Goal: Task Accomplishment & Management: Use online tool/utility

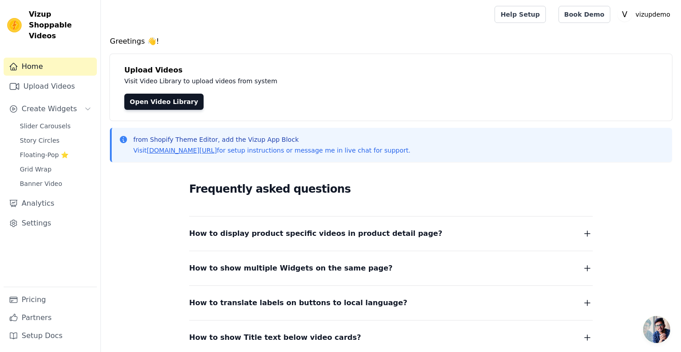
click at [428, 106] on div "Open Video Library" at bounding box center [390, 102] width 533 height 16
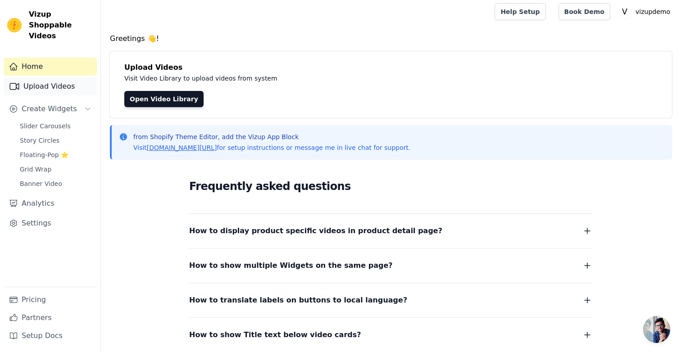
click at [61, 77] on link "Upload Videos" at bounding box center [50, 86] width 93 height 18
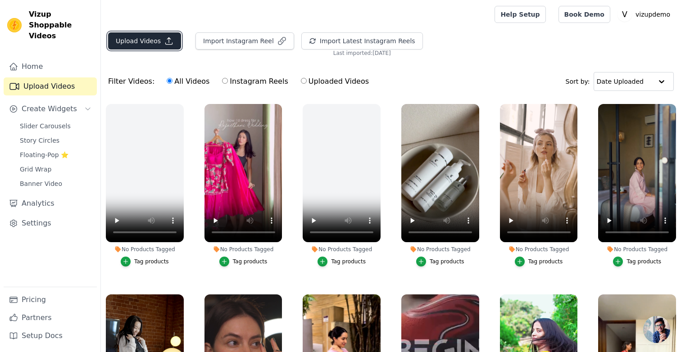
click at [164, 40] on icon "button" at bounding box center [168, 40] width 9 height 9
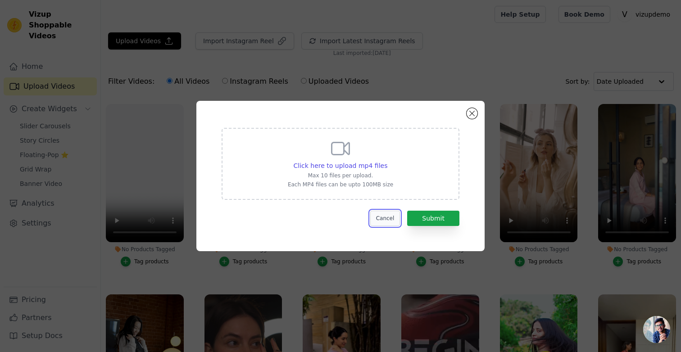
click at [378, 215] on button "Cancel" at bounding box center [385, 218] width 30 height 15
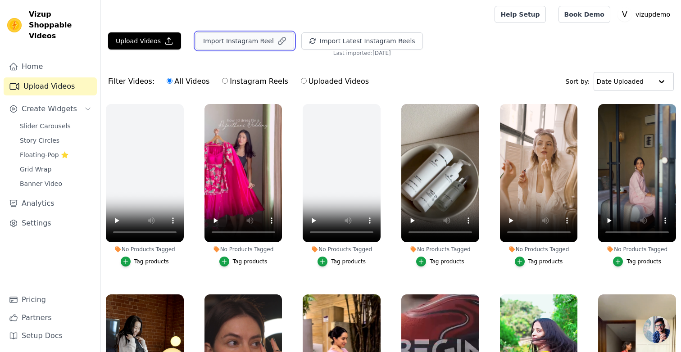
click at [277, 39] on icon "button" at bounding box center [281, 40] width 9 height 9
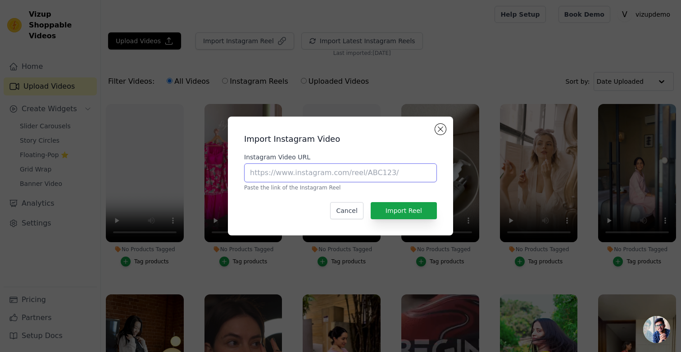
click at [296, 167] on input "Instagram Video URL" at bounding box center [340, 173] width 193 height 19
click at [346, 214] on button "Cancel" at bounding box center [346, 210] width 33 height 17
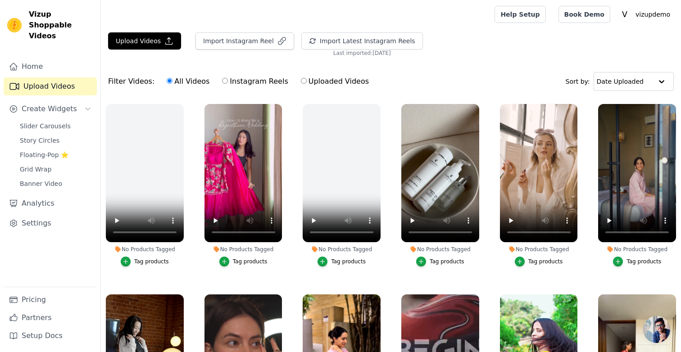
click at [249, 261] on div "Tag products" at bounding box center [250, 261] width 35 height 7
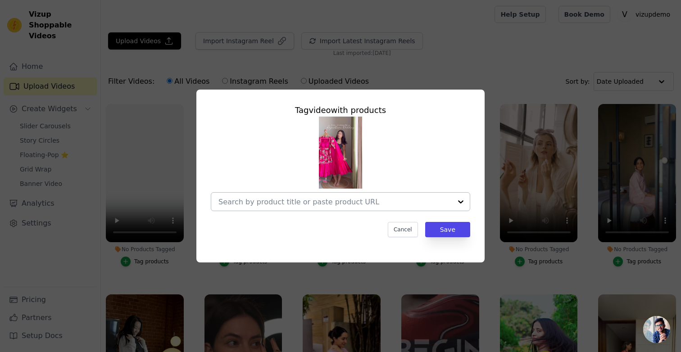
click at [326, 202] on input "No Products Tagged Tag video with products Cancel Save Tag products" at bounding box center [334, 202] width 233 height 9
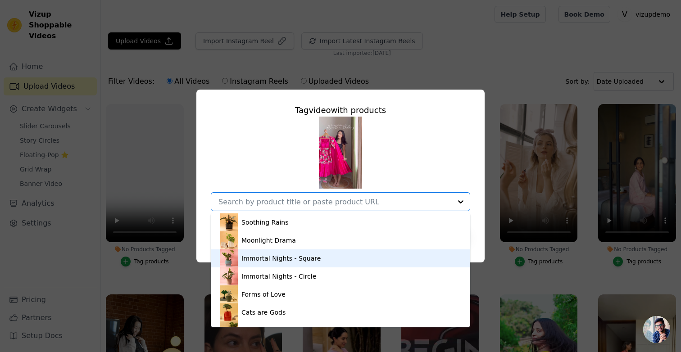
click at [304, 251] on div "Immortal Nights - Square" at bounding box center [340, 259] width 241 height 18
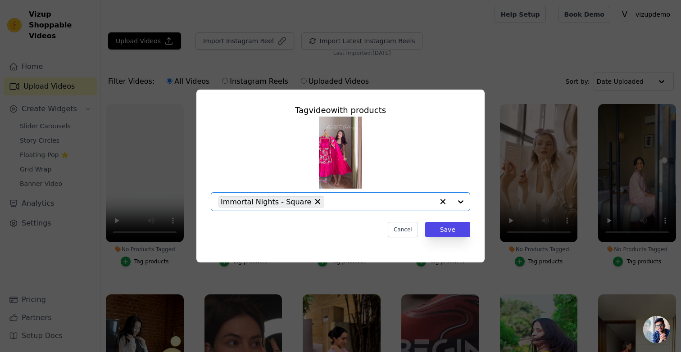
click at [350, 206] on input "No Products Tagged Tag video with products Option Immortal Nights - Square, sel…" at bounding box center [381, 202] width 105 height 9
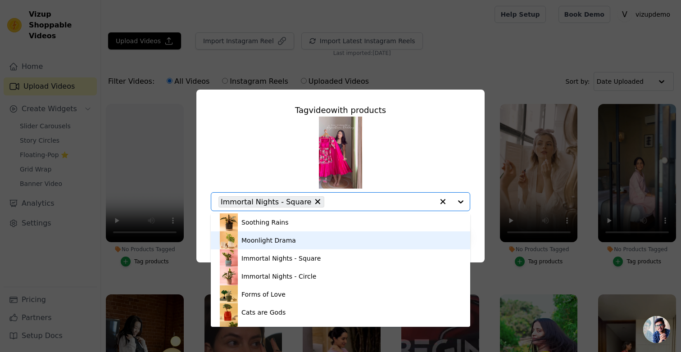
click at [344, 241] on div "Moonlight Drama" at bounding box center [340, 241] width 241 height 18
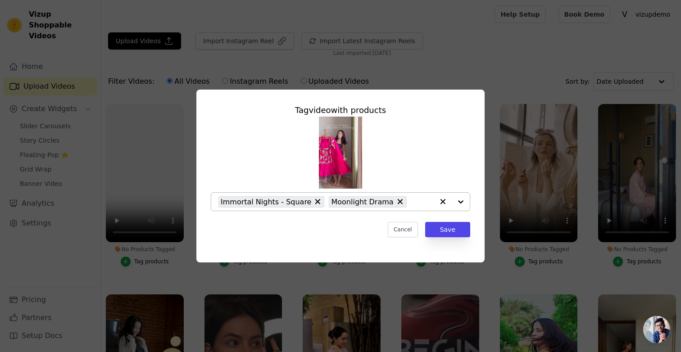
click at [202, 8] on div "Tag video with products Immortal Nights - Square Moonlight Drama Cancel Save" at bounding box center [340, 176] width 681 height 352
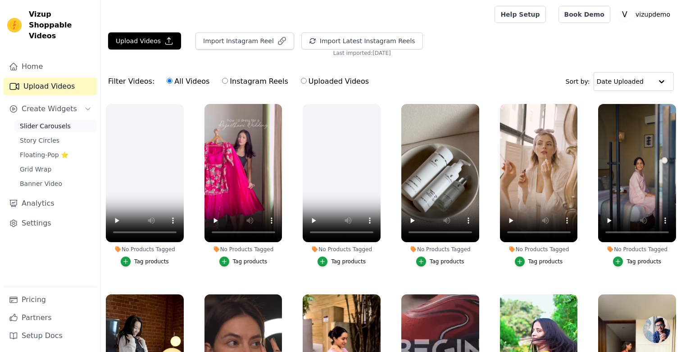
click at [51, 120] on link "Slider Carousels" at bounding box center [55, 126] width 82 height 13
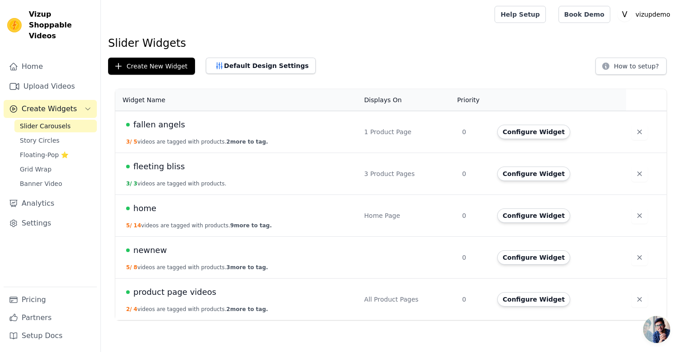
click at [156, 127] on span "fallen angels" at bounding box center [159, 124] width 52 height 13
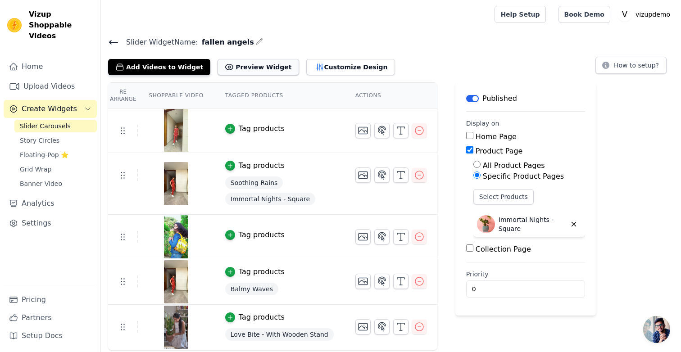
click at [246, 70] on button "Preview Widget" at bounding box center [258, 67] width 81 height 16
click at [109, 37] on icon at bounding box center [113, 42] width 11 height 11
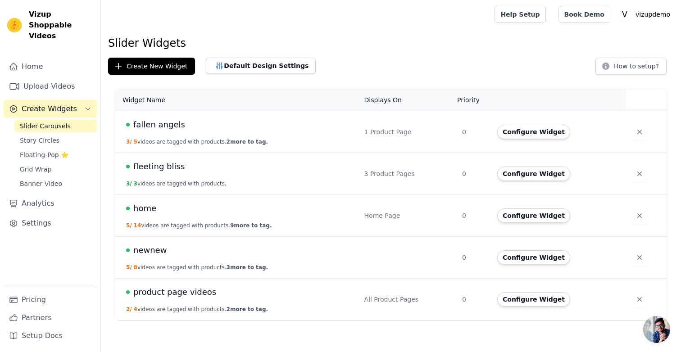
click at [174, 124] on span "fallen angels" at bounding box center [159, 124] width 52 height 13
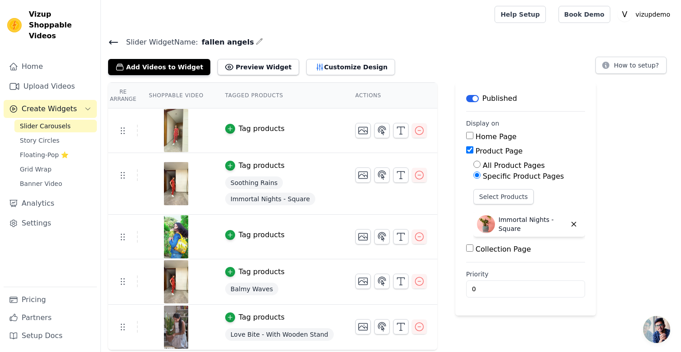
click at [484, 137] on label "Home Page" at bounding box center [496, 136] width 41 height 9
click at [473, 137] on input "Home Page" at bounding box center [469, 135] width 7 height 7
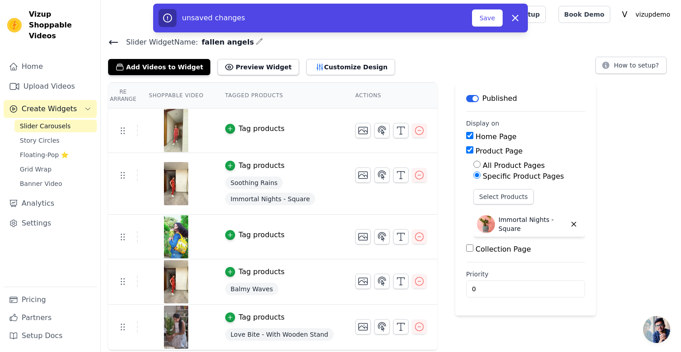
click at [442, 156] on div "Re Arrange Shoppable Video Tagged Products Actions Tag products Tag products So…" at bounding box center [391, 216] width 580 height 268
click at [487, 137] on label "Home Page" at bounding box center [496, 136] width 41 height 9
click at [473, 137] on input "Home Page" at bounding box center [469, 135] width 7 height 7
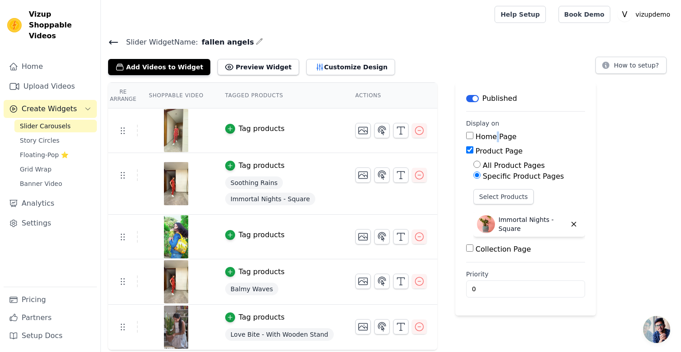
click at [487, 137] on label "Home Page" at bounding box center [496, 136] width 41 height 9
click at [473, 137] on input "Home Page" at bounding box center [469, 135] width 7 height 7
checkbox input "true"
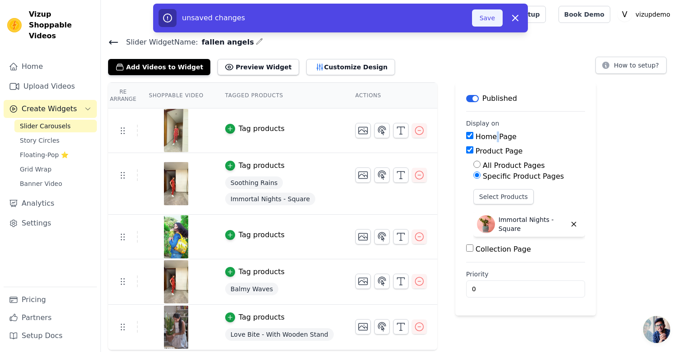
click at [491, 20] on button "Save" at bounding box center [487, 17] width 31 height 17
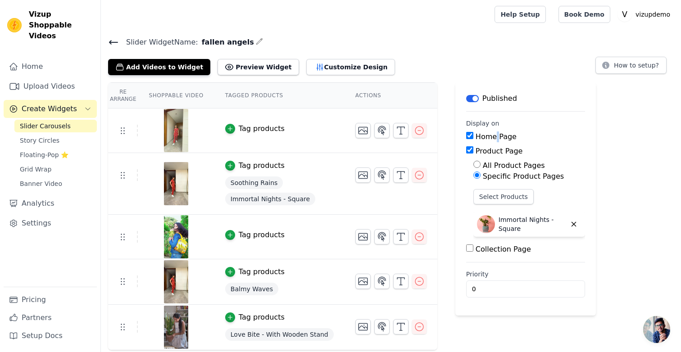
click at [429, 135] on td at bounding box center [391, 127] width 93 height 37
click at [435, 142] on div "Re Arrange Shoppable Video Tagged Products Actions Tag products Tag products So…" at bounding box center [391, 216] width 580 height 268
click at [117, 39] on icon at bounding box center [113, 42] width 11 height 11
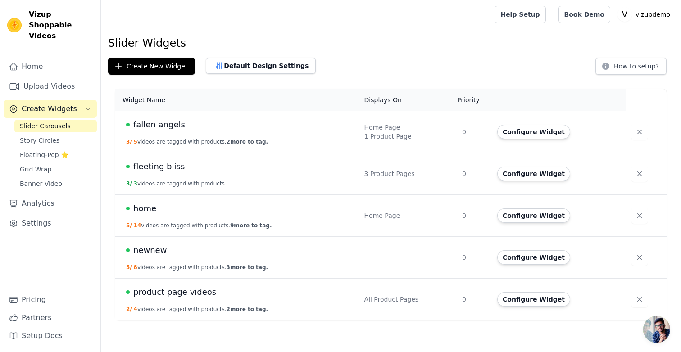
click at [166, 164] on span "fleeting bliss" at bounding box center [158, 166] width 51 height 13
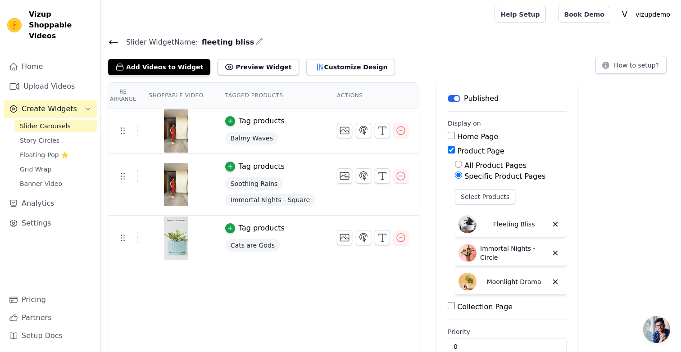
click at [423, 242] on div "Re Arrange Shoppable Video Tagged Products Actions Tag products Balmy Waves Tag…" at bounding box center [391, 227] width 580 height 291
click at [296, 40] on h4 "Slider Widget Name: fleeting bliss" at bounding box center [391, 42] width 566 height 12
click at [77, 120] on link "Slider Carousels" at bounding box center [55, 126] width 82 height 13
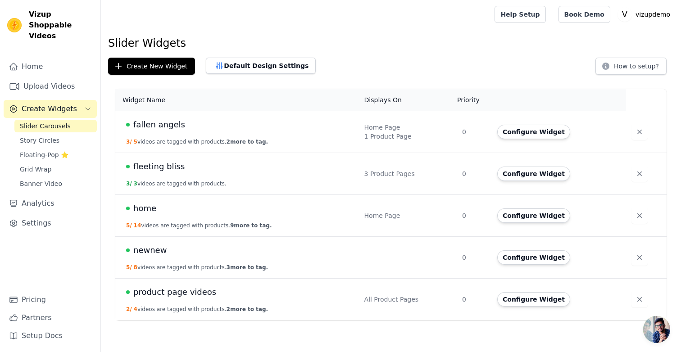
click at [227, 46] on h1 "Slider Widgets" at bounding box center [391, 43] width 566 height 14
click at [264, 80] on div "Slider Widgets Create New Widget Default Design Settings How to setup? Widget N…" at bounding box center [391, 180] width 580 height 288
click at [240, 86] on div "Widget Name Displays On Priority Actions fallen angels 3 / 5 videos are tagged …" at bounding box center [391, 205] width 580 height 238
click at [238, 90] on th "Widget Name" at bounding box center [237, 100] width 244 height 22
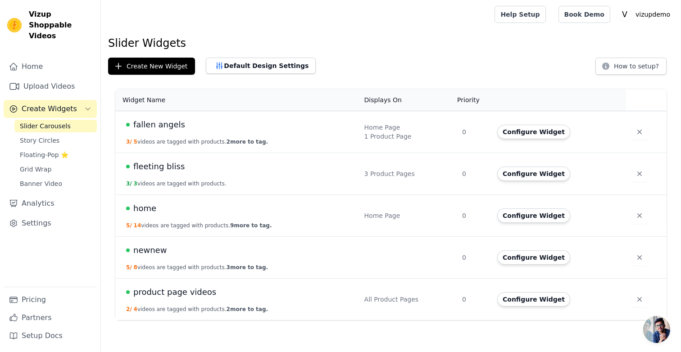
click at [161, 169] on span "fleeting bliss" at bounding box center [158, 166] width 51 height 13
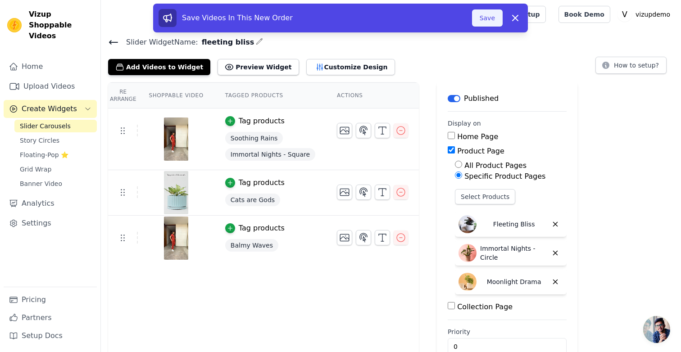
click at [487, 23] on button "Save" at bounding box center [487, 17] width 31 height 17
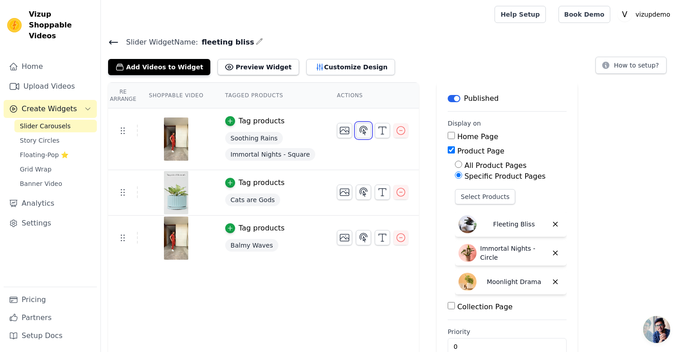
click at [360, 132] on icon "button" at bounding box center [364, 130] width 8 height 9
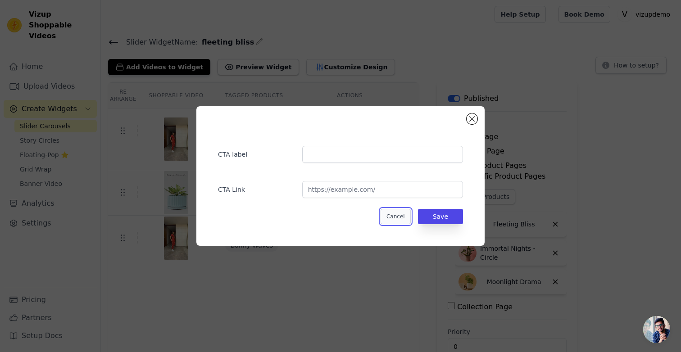
click at [394, 216] on button "Cancel" at bounding box center [396, 216] width 30 height 15
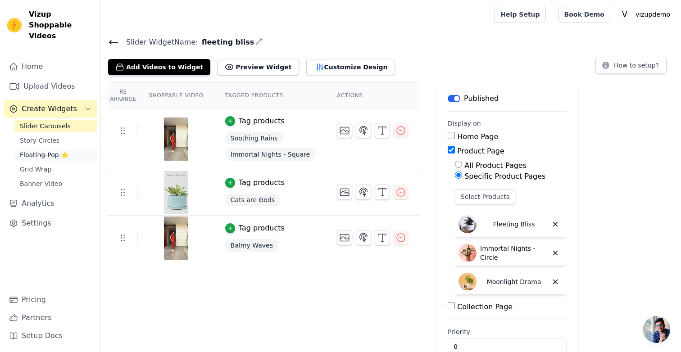
click at [64, 150] on span "Floating-Pop ⭐" at bounding box center [44, 154] width 49 height 9
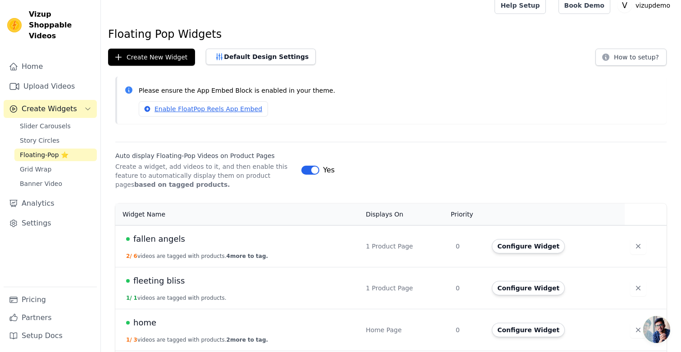
scroll to position [11, 0]
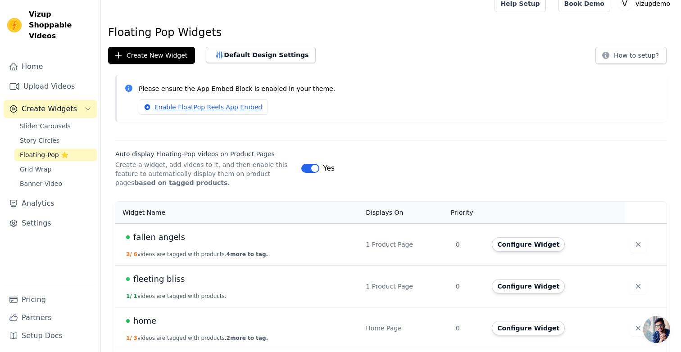
click at [113, 164] on div "Auto display Floating-Pop Videos on Product Pages Create a widget, add videos t…" at bounding box center [391, 163] width 580 height 47
click at [185, 182] on p "Create a widget, add videos to it, and then enable this feature to automaticall…" at bounding box center [204, 173] width 179 height 27
click at [72, 120] on link "Slider Carousels" at bounding box center [55, 126] width 82 height 13
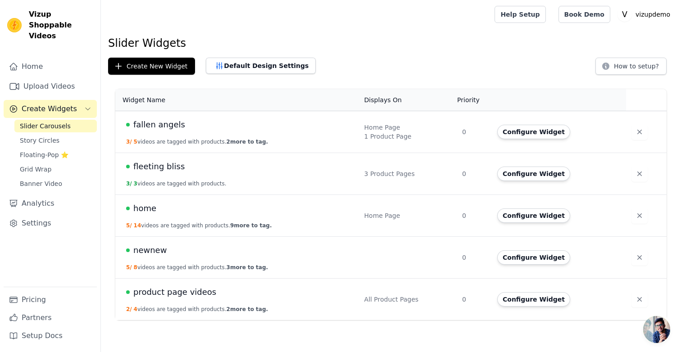
click at [257, 47] on h1 "Slider Widgets" at bounding box center [391, 43] width 566 height 14
click at [524, 168] on button "Configure Widget" at bounding box center [533, 174] width 73 height 14
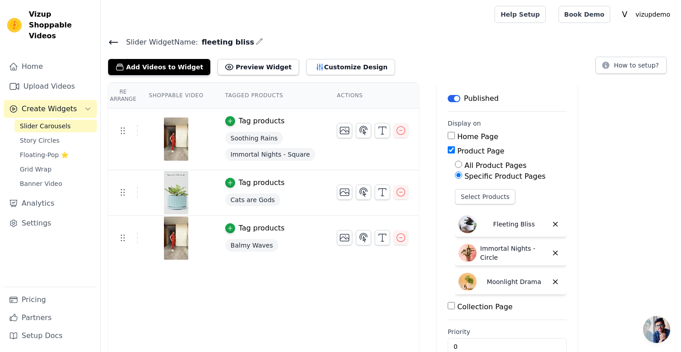
click at [288, 87] on th "Tagged Products" at bounding box center [270, 96] width 112 height 26
click at [420, 86] on div "Re Arrange Shoppable Video Tagged Products Actions Tag products Soothing Rains …" at bounding box center [391, 227] width 580 height 291
